Goal: Entertainment & Leisure: Consume media (video, audio)

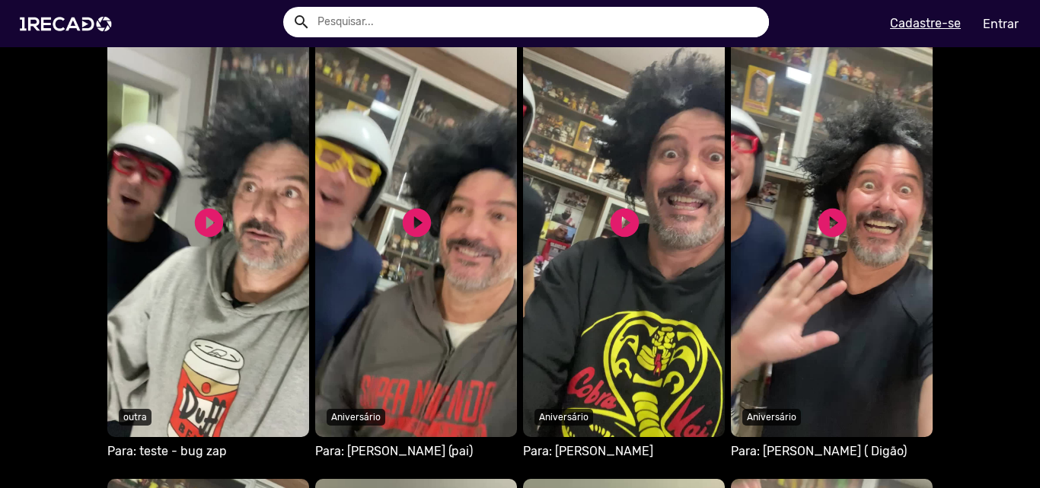
scroll to position [1142, 0]
click at [215, 217] on link "play_circle_filled" at bounding box center [209, 222] width 34 height 34
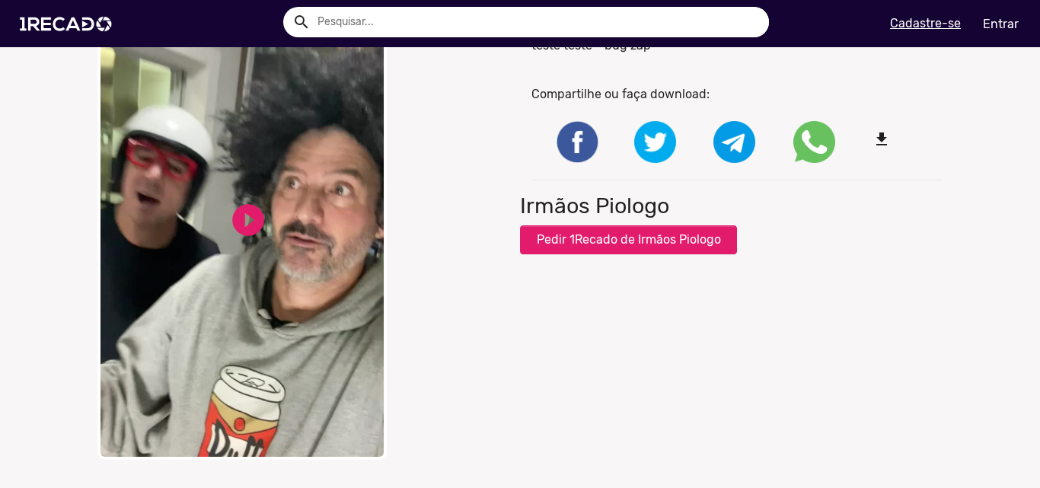
scroll to position [152, 0]
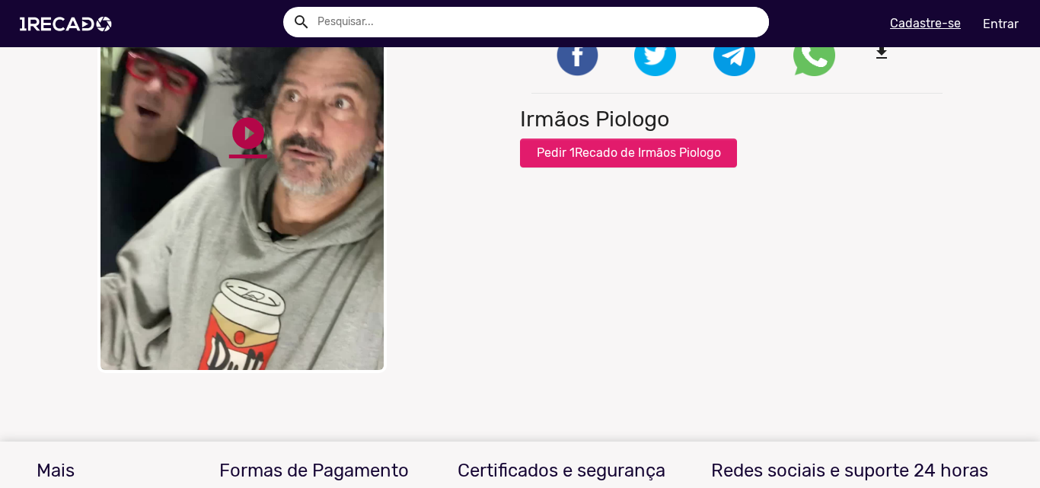
click at [232, 136] on link "play_circle_filled" at bounding box center [248, 133] width 38 height 38
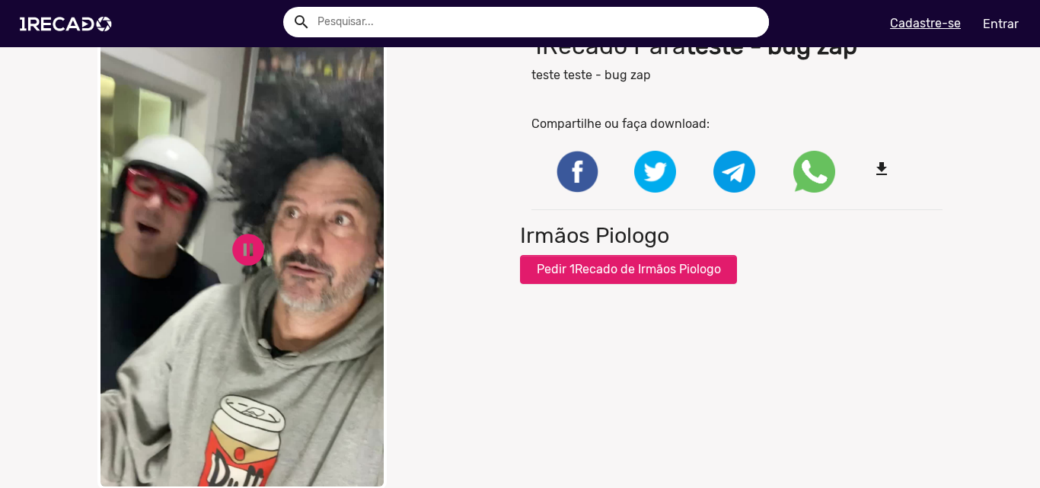
scroll to position [0, 0]
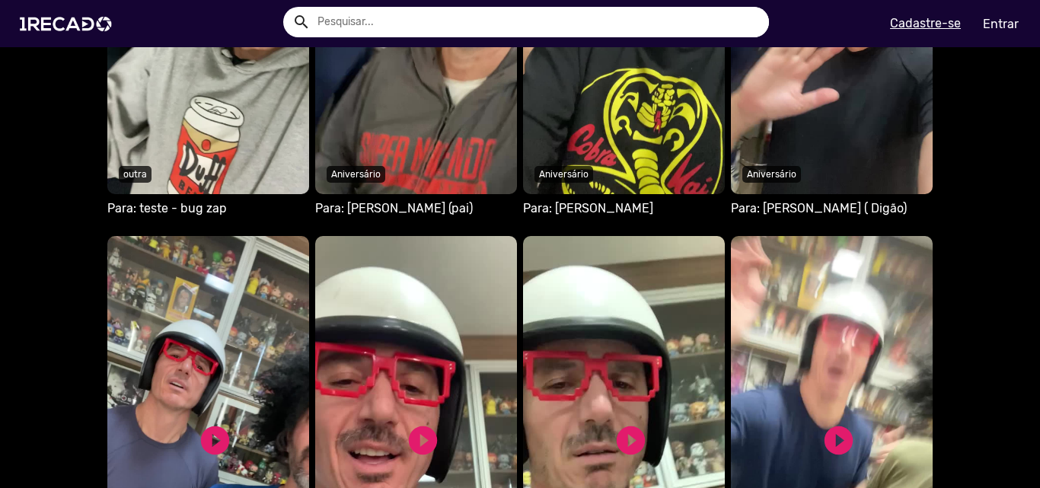
scroll to position [1689, 0]
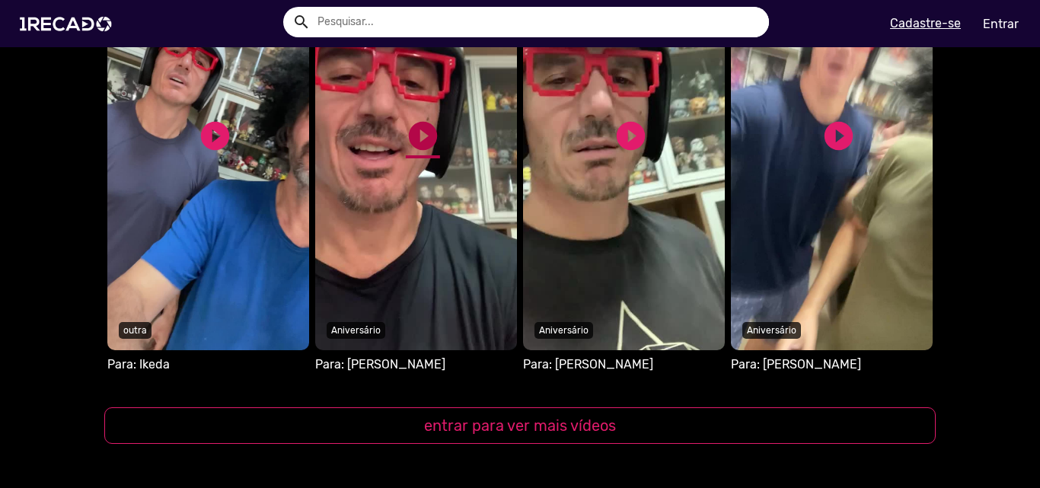
click at [422, 144] on link "play_circle_filled" at bounding box center [423, 136] width 34 height 34
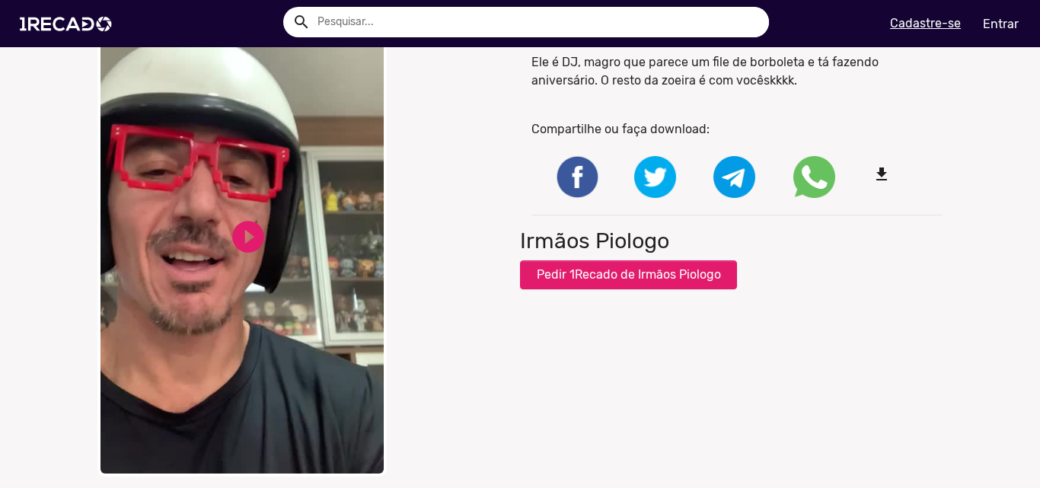
scroll to position [76, 0]
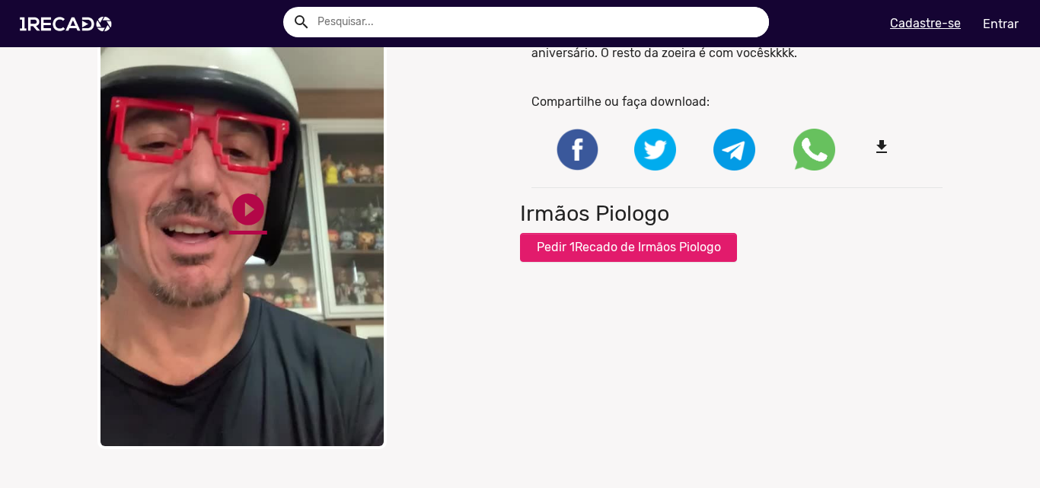
click at [230, 216] on link "play_circle_filled" at bounding box center [248, 209] width 38 height 38
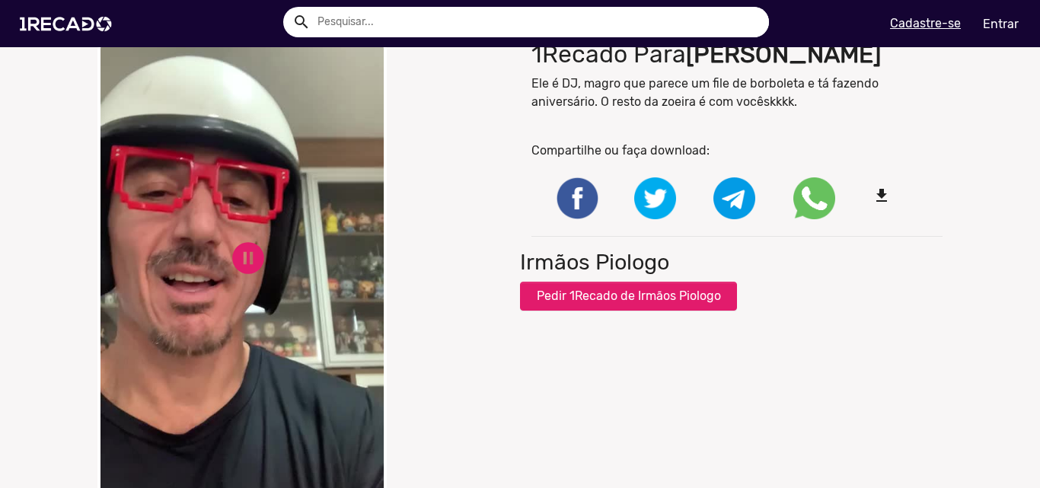
scroll to position [0, 0]
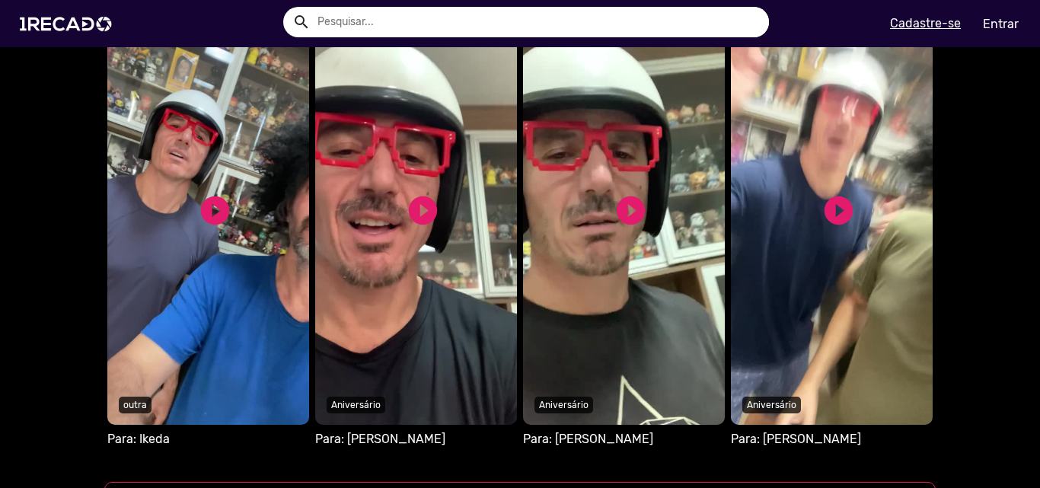
scroll to position [1599, 0]
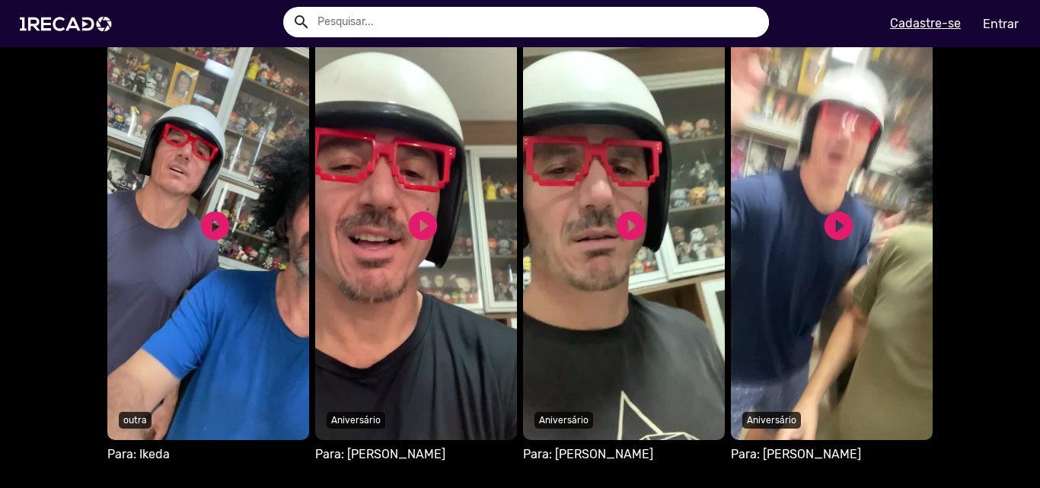
click at [792, 318] on video "S1RECADO vídeos dedicados para fãs e empresas" at bounding box center [832, 230] width 202 height 419
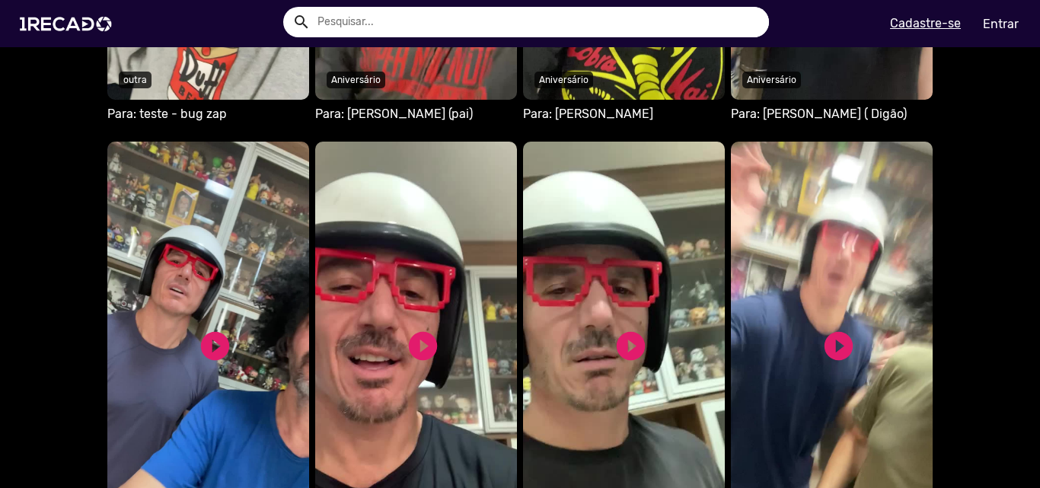
scroll to position [1676, 0]
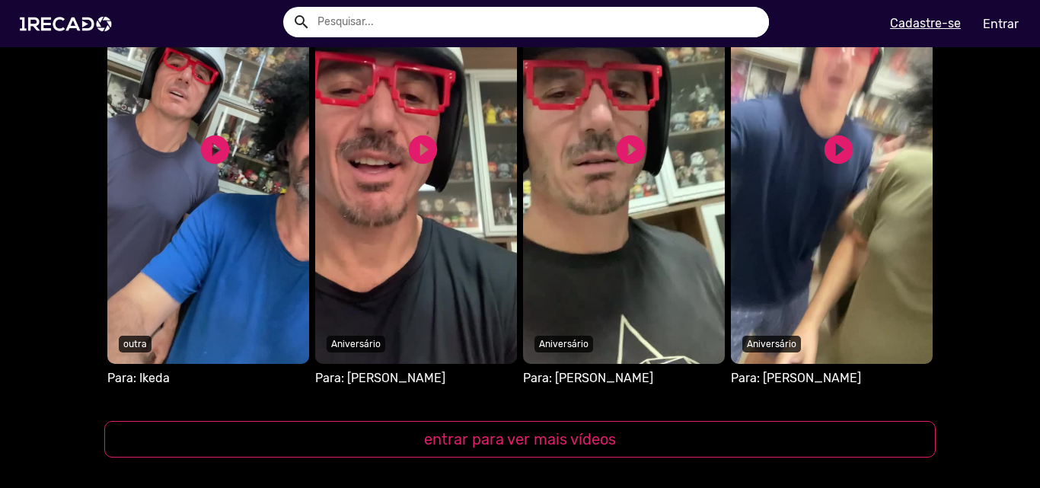
click at [659, 273] on video "S1RECADO vídeos dedicados para fãs e empresas" at bounding box center [624, 154] width 202 height 419
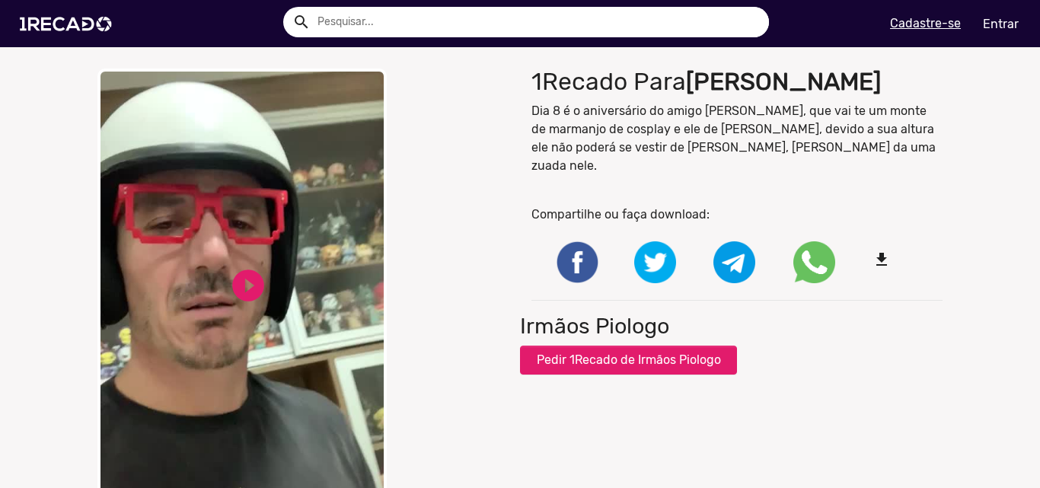
click at [262, 308] on video "Your browser does not support HTML5 video." at bounding box center [241, 297] width 289 height 457
click at [807, 244] on Piologo "Share on WhatsApp" at bounding box center [815, 262] width 42 height 42
click at [433, 230] on div "close Your browser does not support HTML5 video. pause_circle pause_circle" at bounding box center [302, 297] width 411 height 457
click at [433, 229] on div "close Your browser does not support HTML5 video. pause_circle pause_circle" at bounding box center [302, 297] width 411 height 457
